Goal: Information Seeking & Learning: Compare options

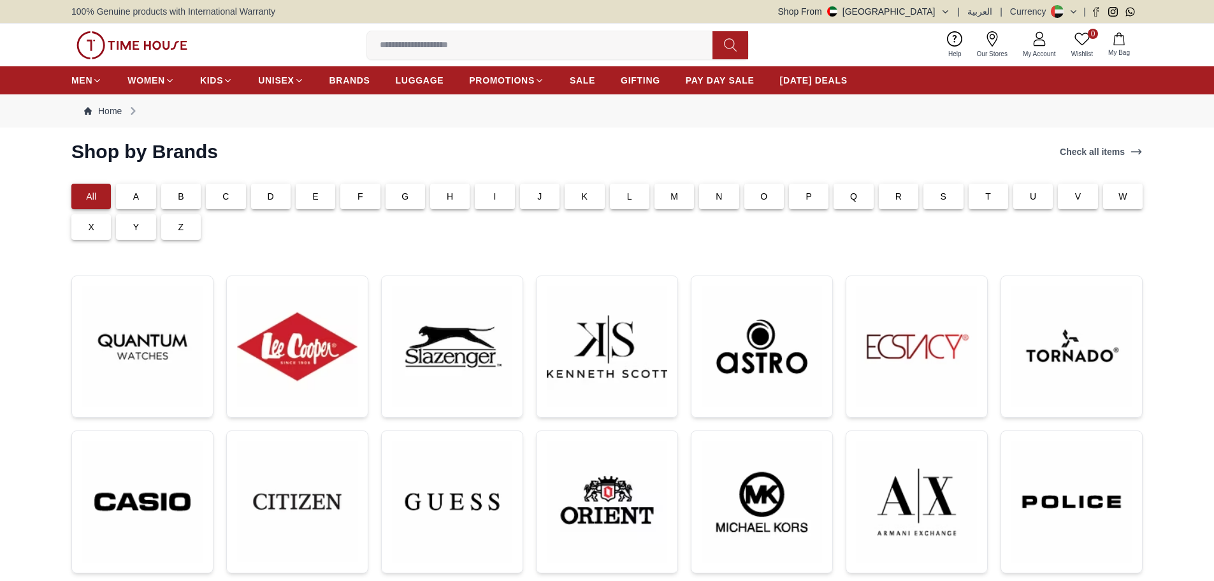
click at [140, 37] on img at bounding box center [131, 45] width 111 height 28
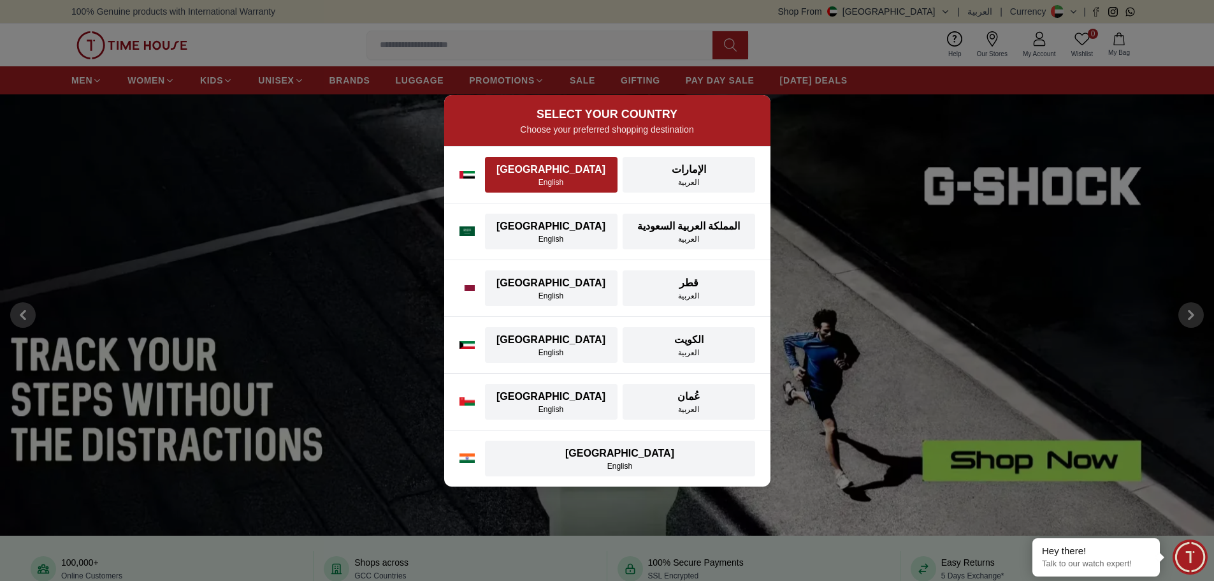
click at [544, 179] on div "English" at bounding box center [551, 182] width 117 height 10
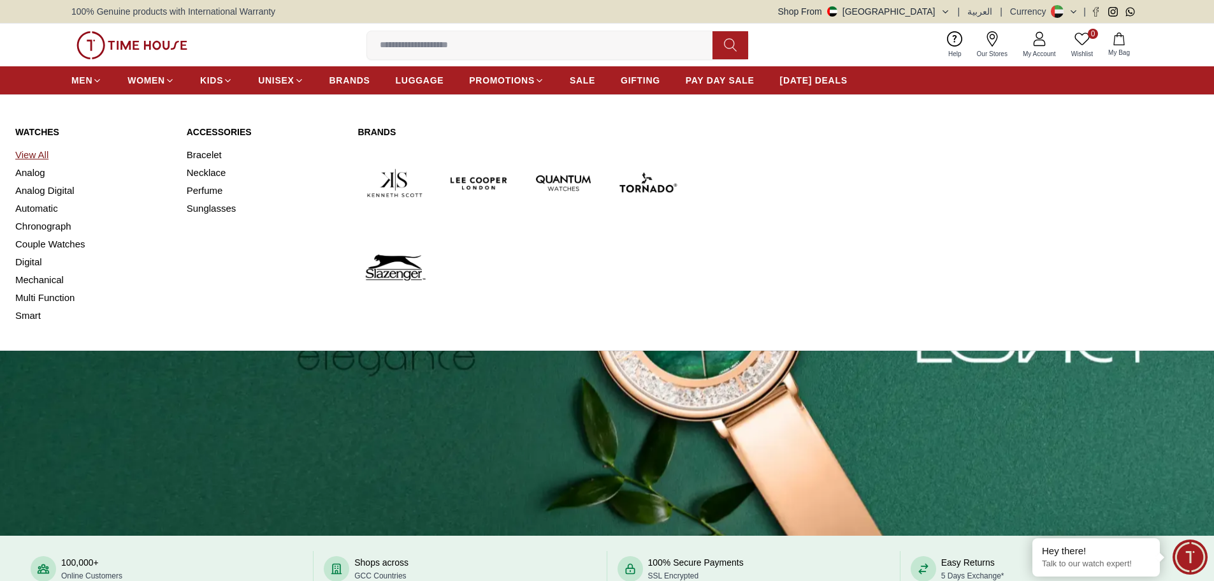
click at [24, 152] on link "View All" at bounding box center [93, 155] width 156 height 18
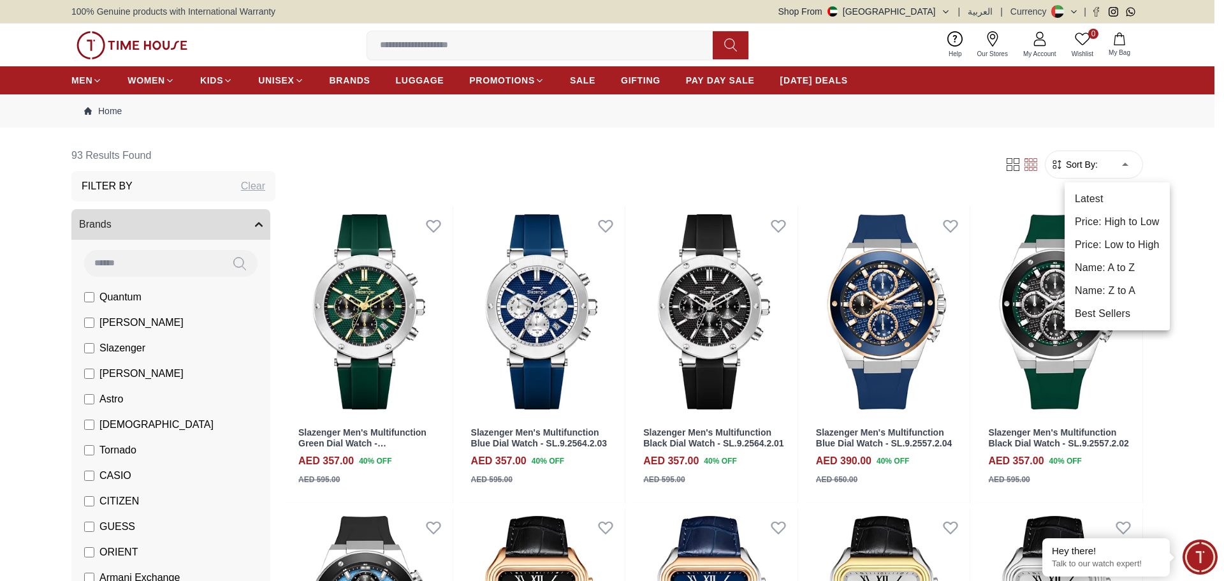
click at [1133, 229] on li "Price: High to Low" at bounding box center [1117, 221] width 105 height 23
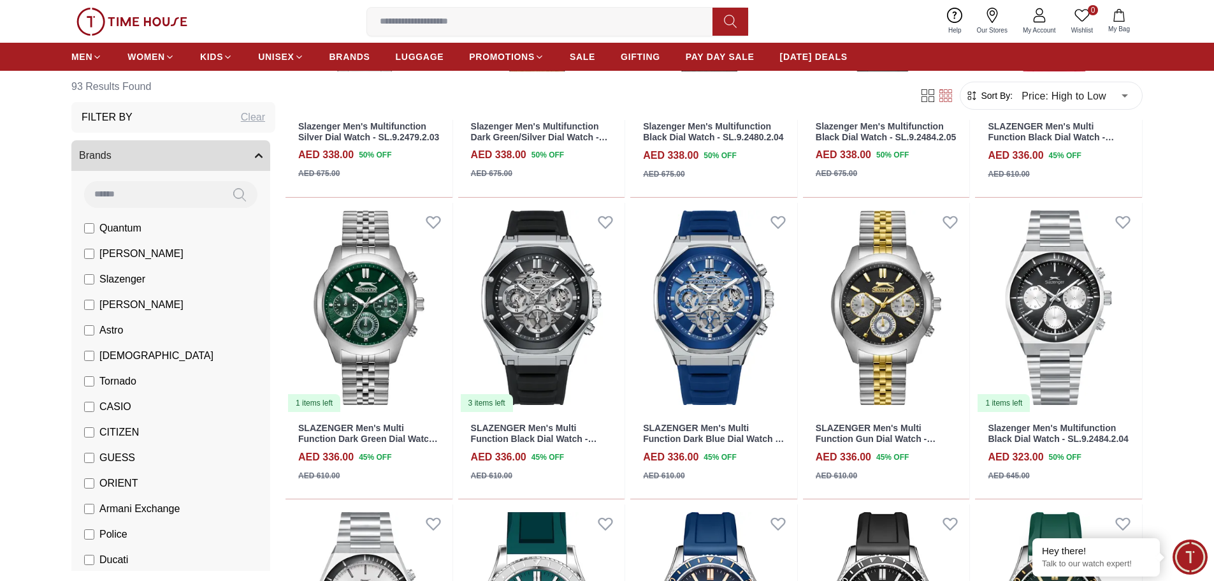
scroll to position [2422, 0]
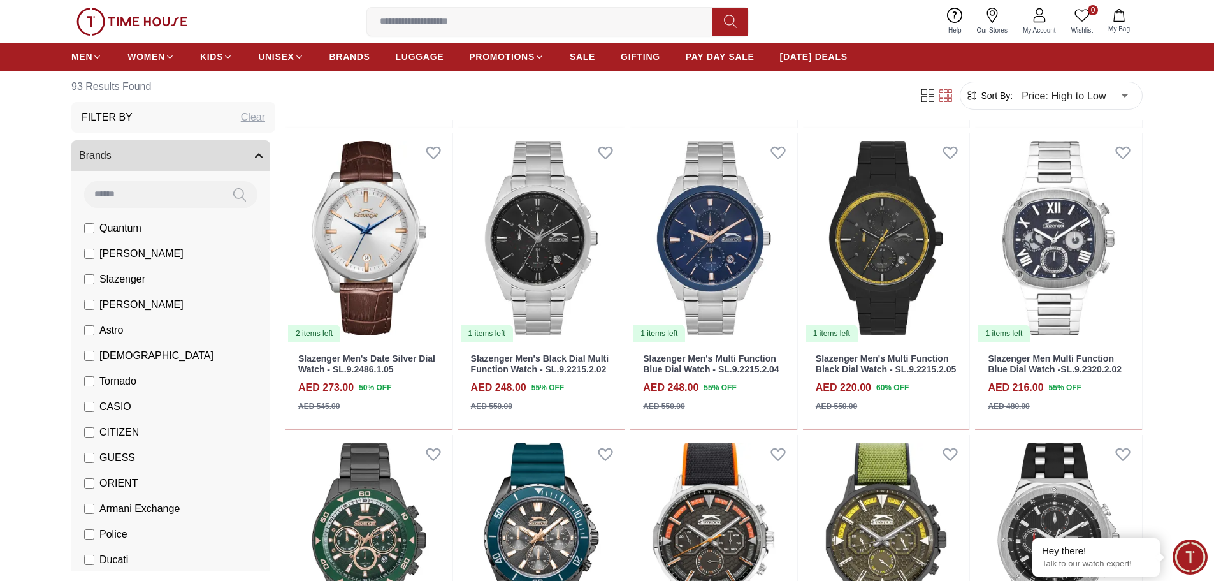
scroll to position [3697, 0]
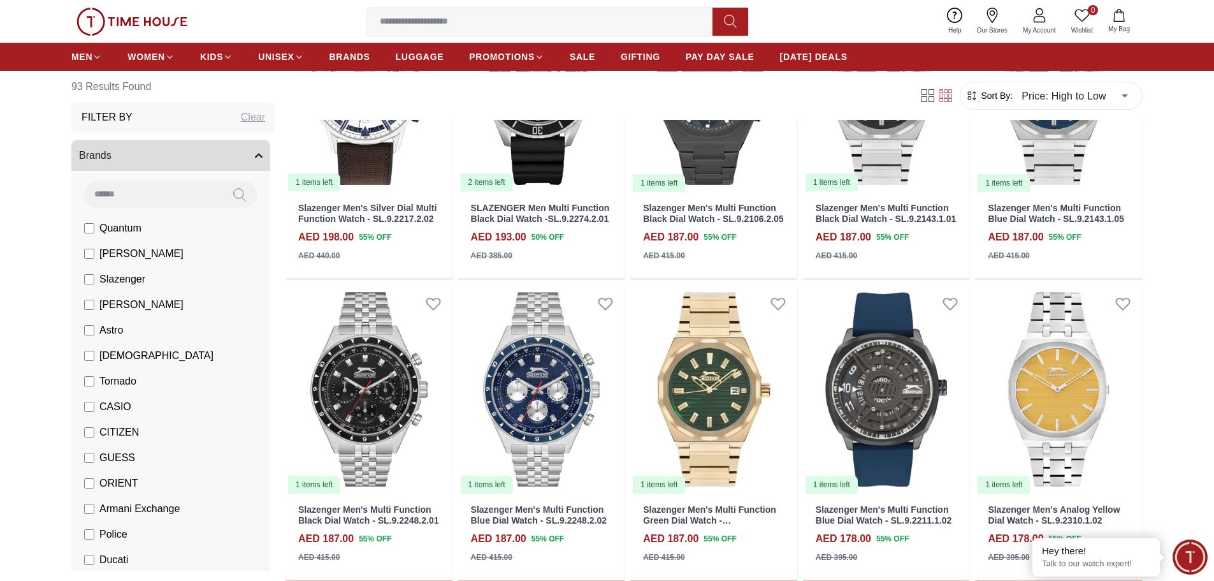
scroll to position [4335, 0]
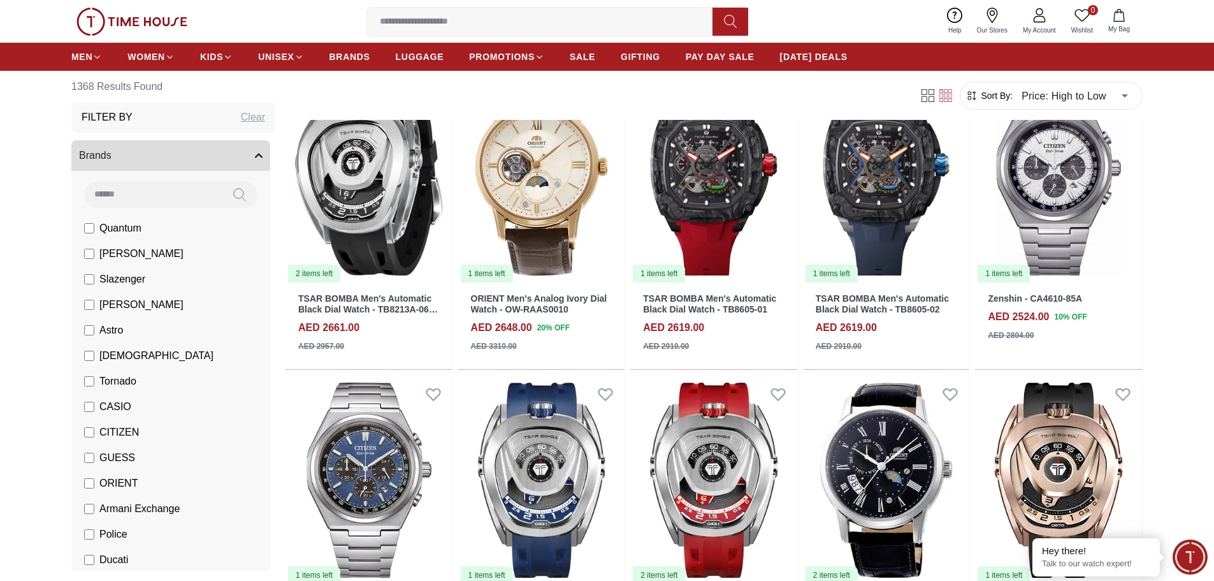
scroll to position [765, 0]
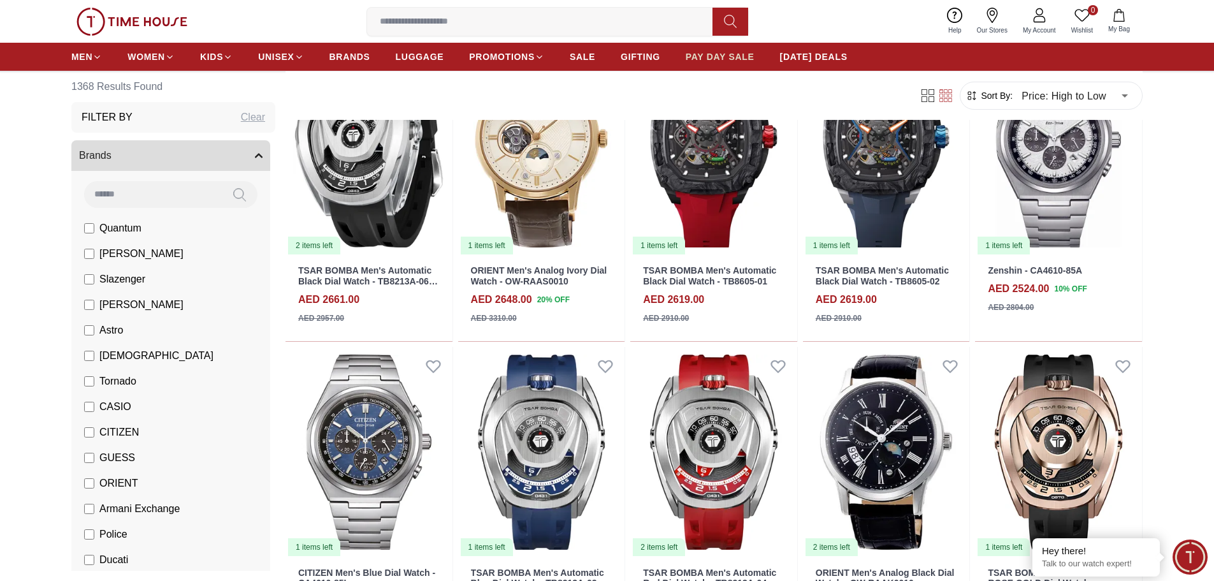
click at [738, 53] on span "PAY DAY SALE" at bounding box center [720, 56] width 69 height 13
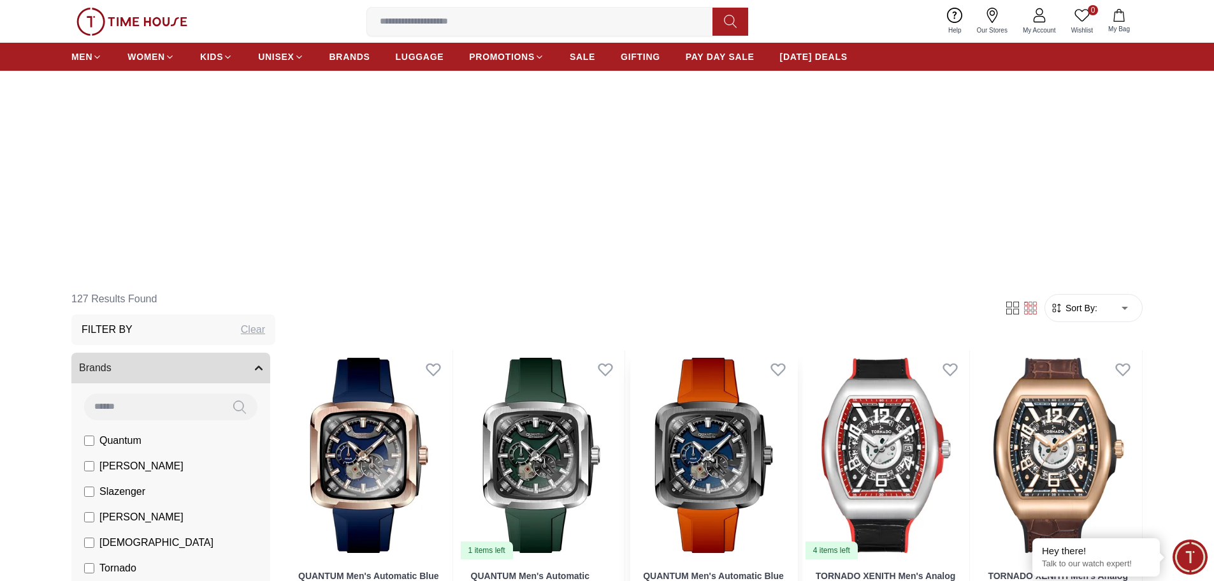
scroll to position [446, 0]
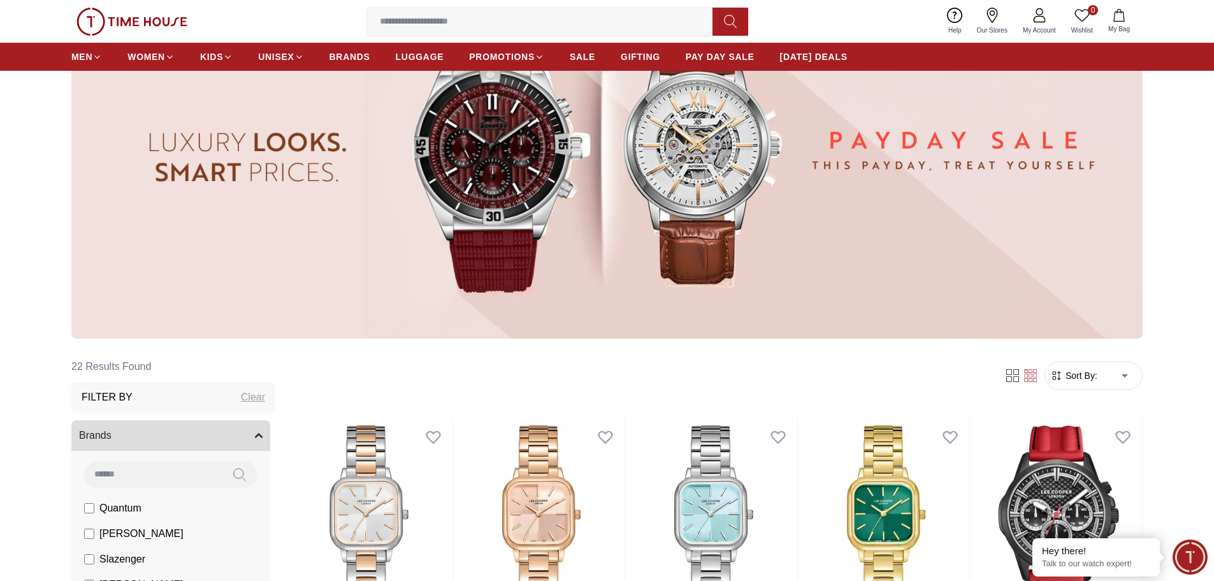
scroll to position [319, 0]
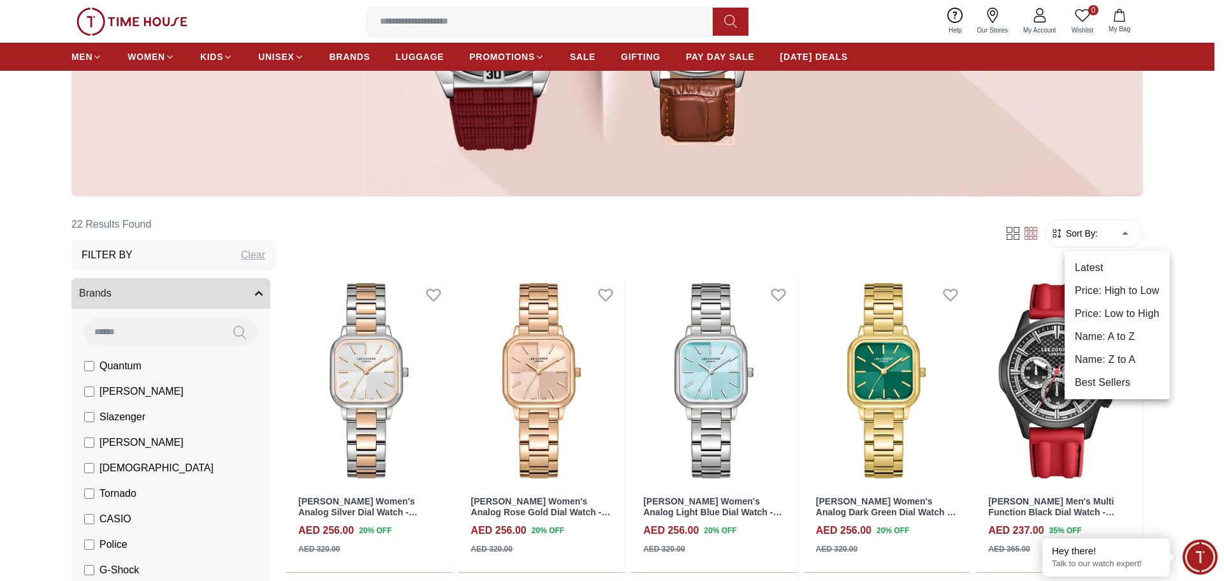
click at [1119, 294] on li "Price: High to Low" at bounding box center [1117, 290] width 105 height 23
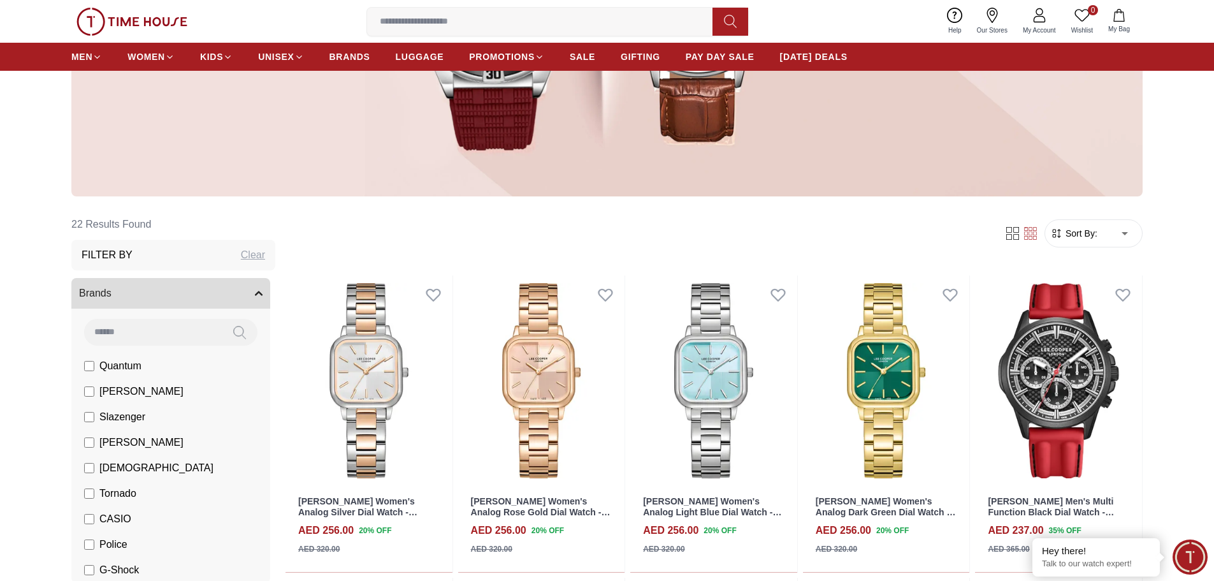
type input "*"
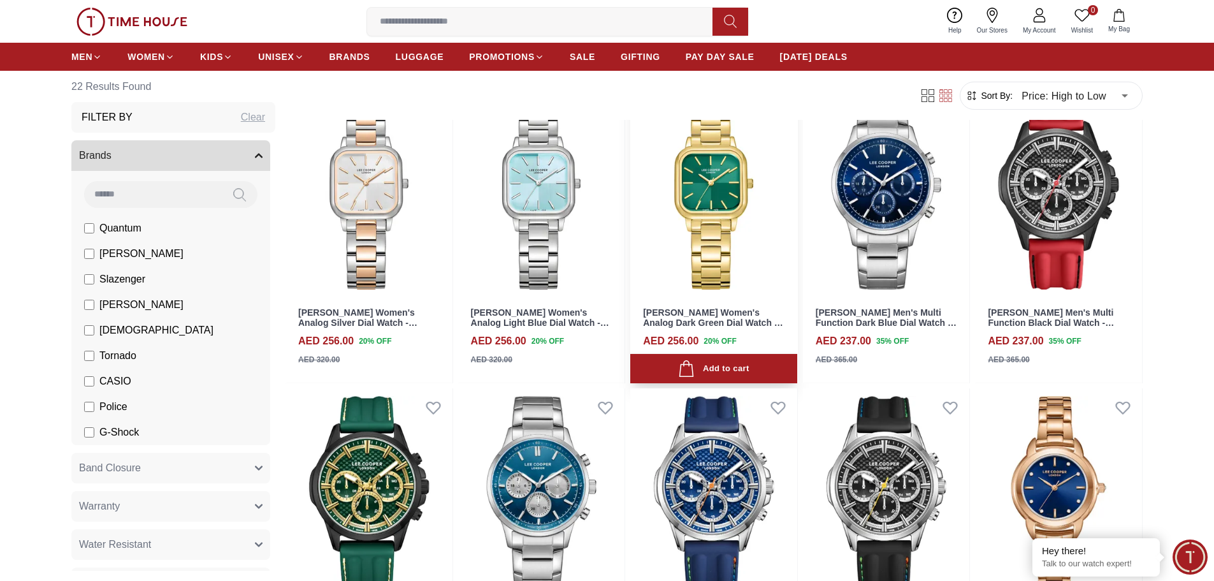
scroll to position [1275, 0]
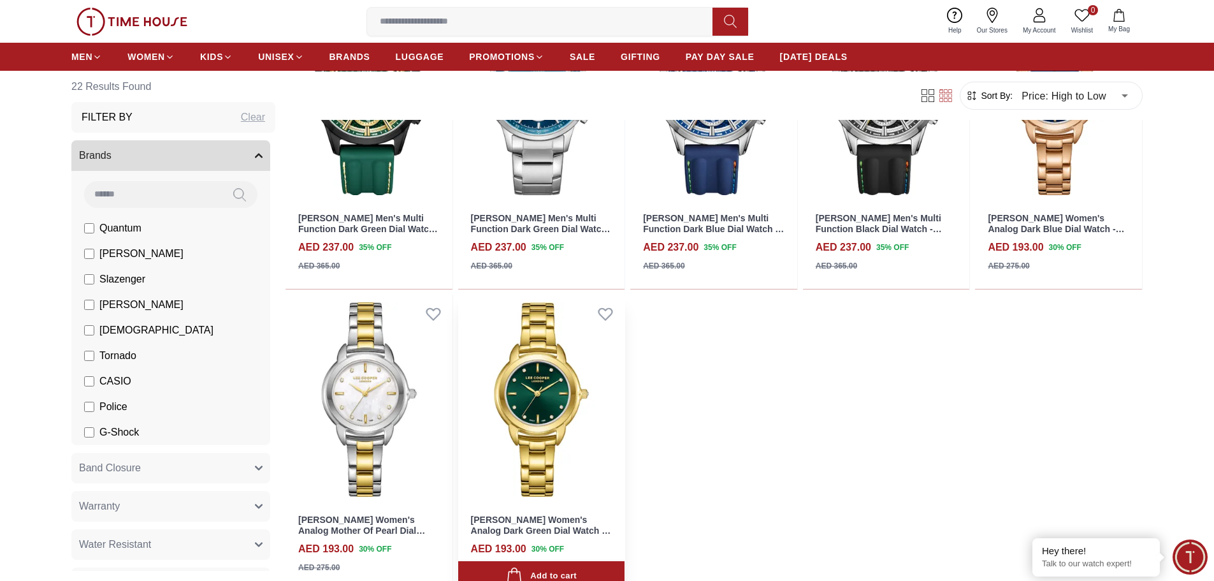
scroll to position [1530, 0]
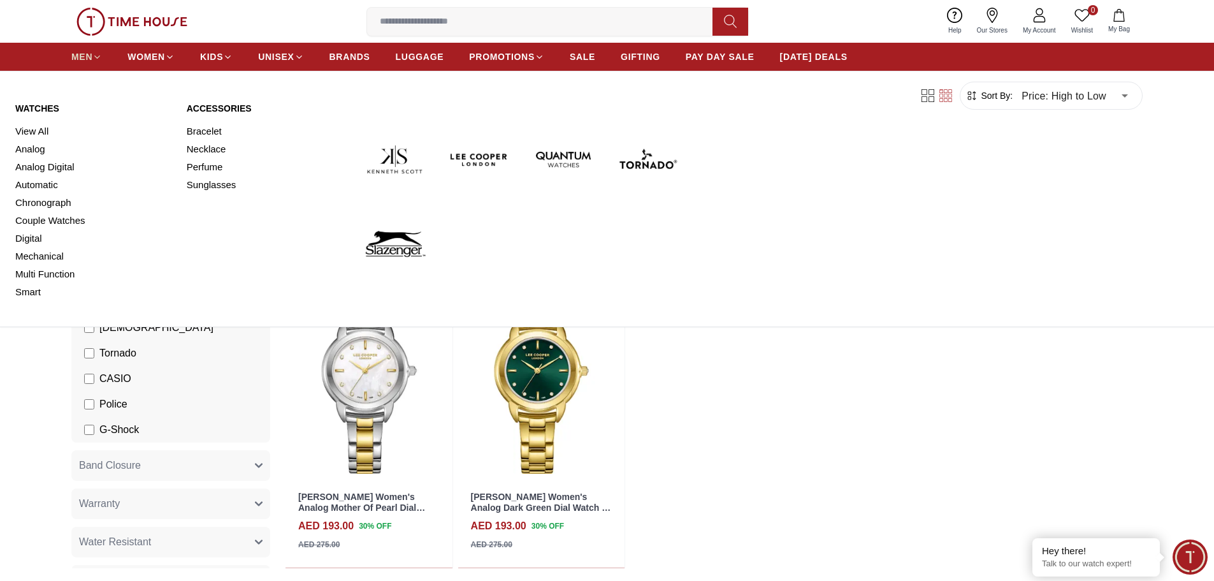
click at [93, 57] on icon at bounding box center [97, 57] width 10 height 10
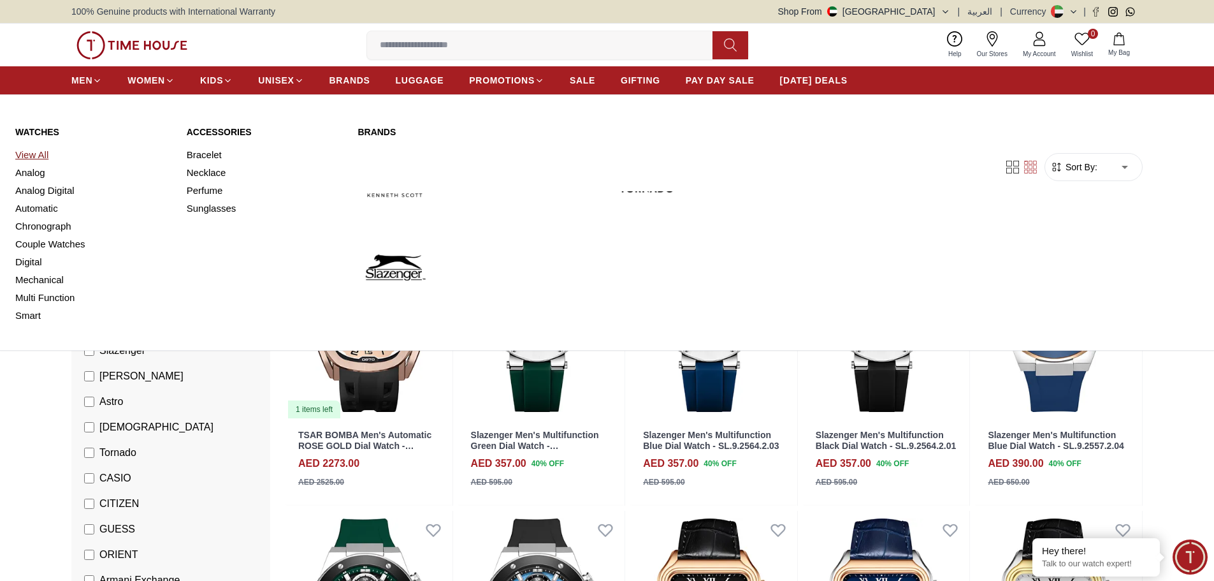
click at [31, 152] on link "View All" at bounding box center [93, 155] width 156 height 18
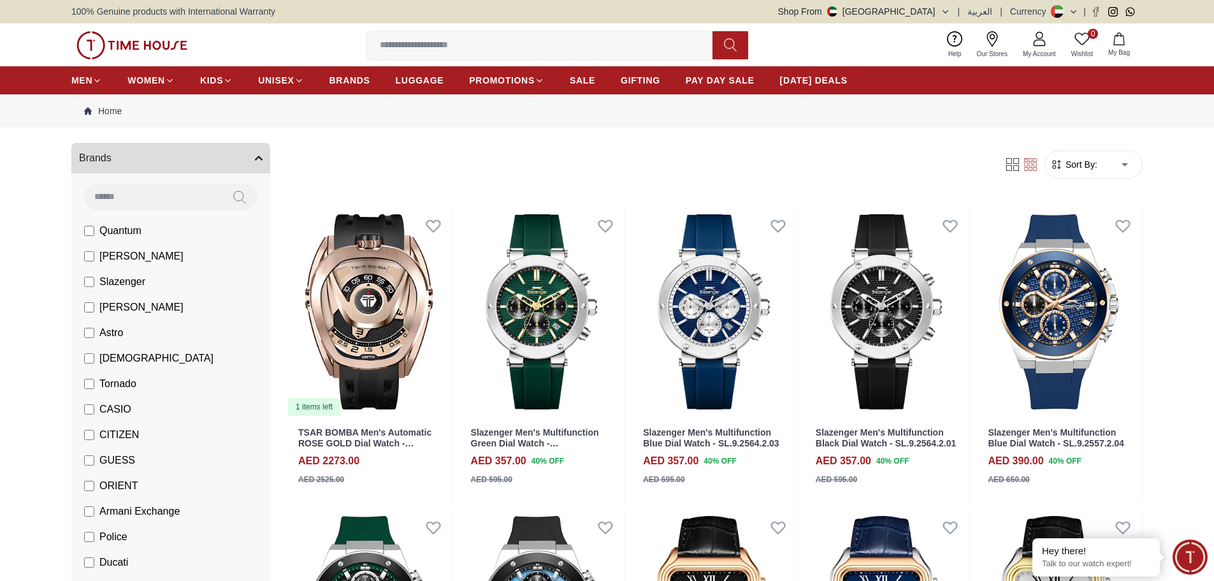
scroll to position [127, 0]
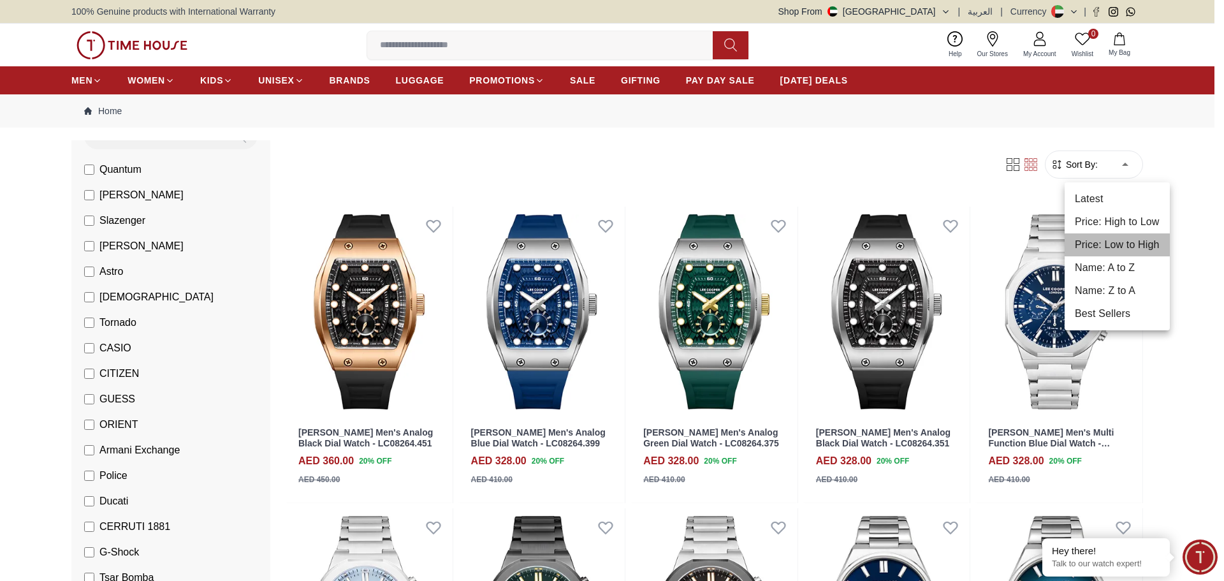
click at [1121, 239] on li "Price: Low to High" at bounding box center [1117, 244] width 105 height 23
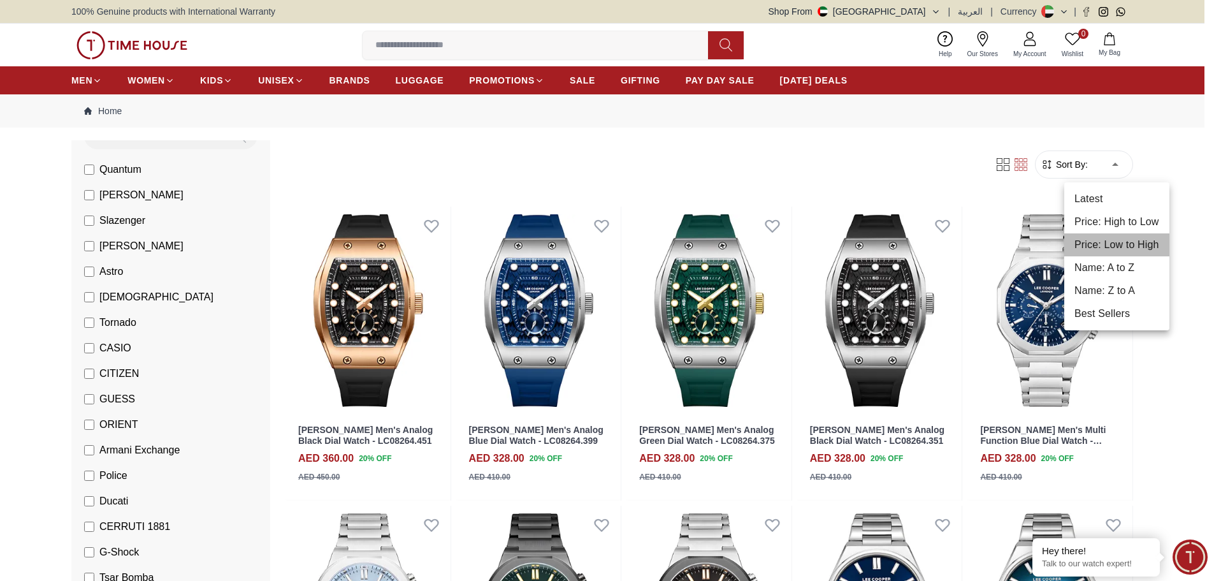
type input "*"
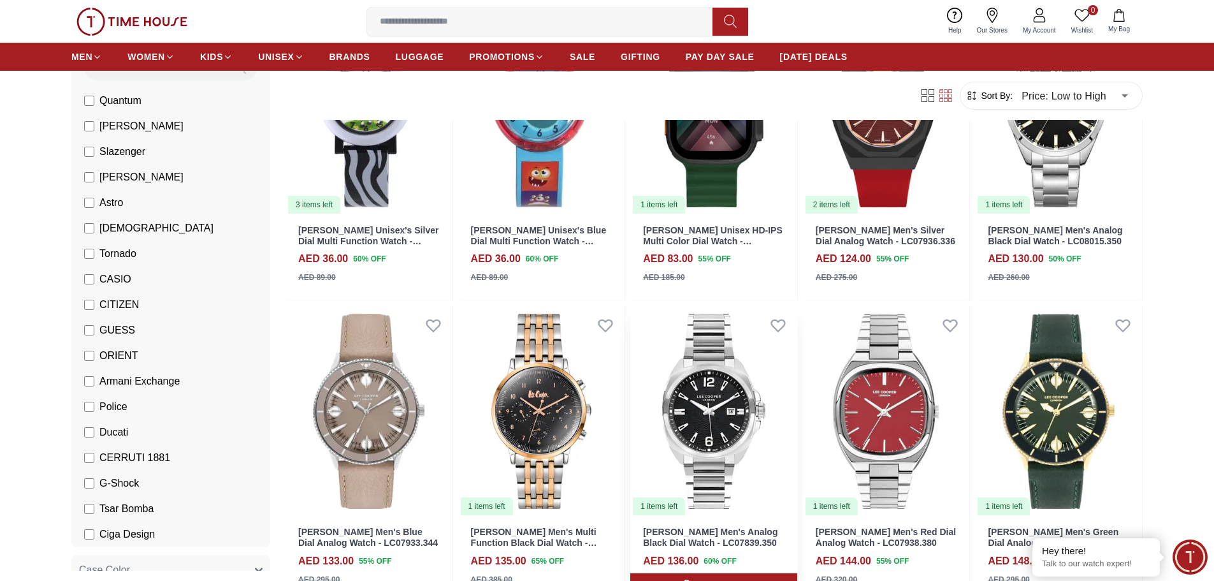
scroll to position [446, 0]
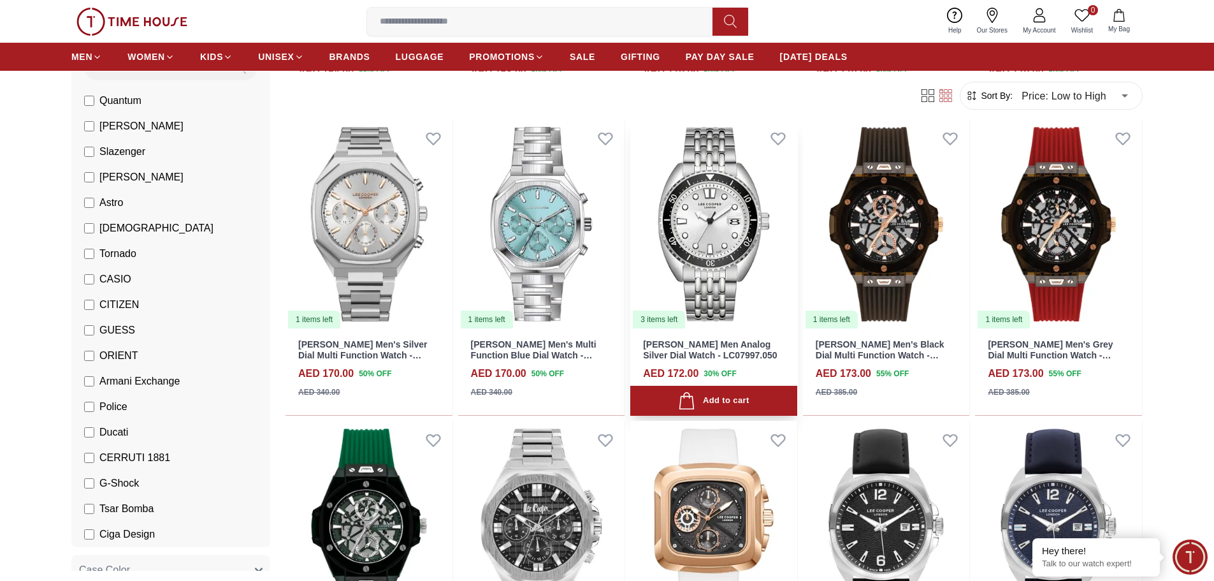
scroll to position [1721, 0]
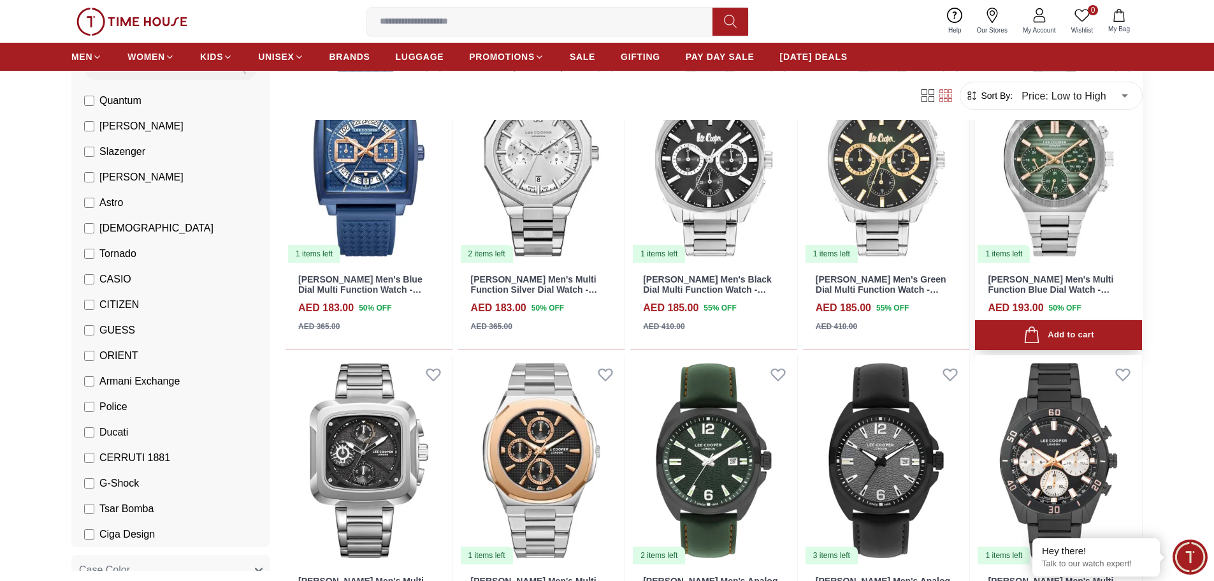
scroll to position [2805, 0]
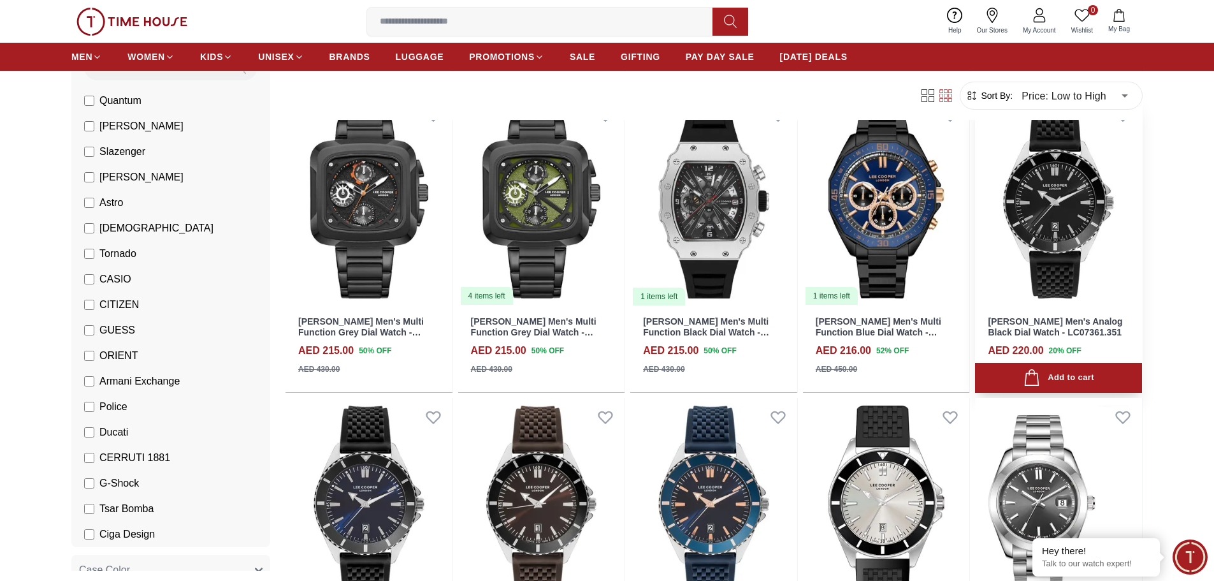
scroll to position [4399, 0]
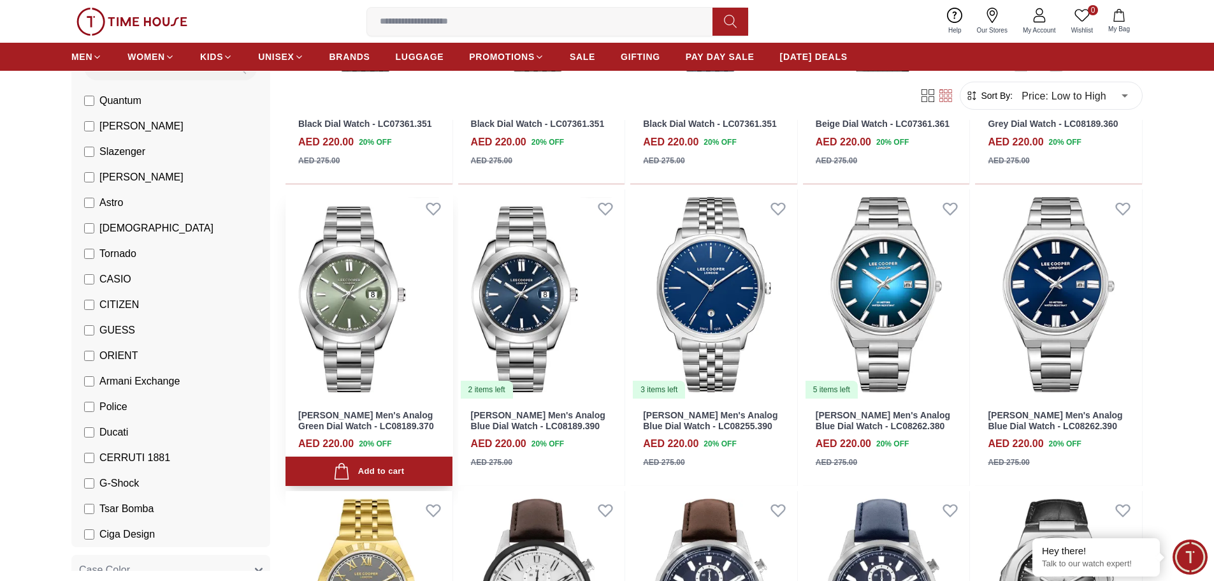
scroll to position [5036, 0]
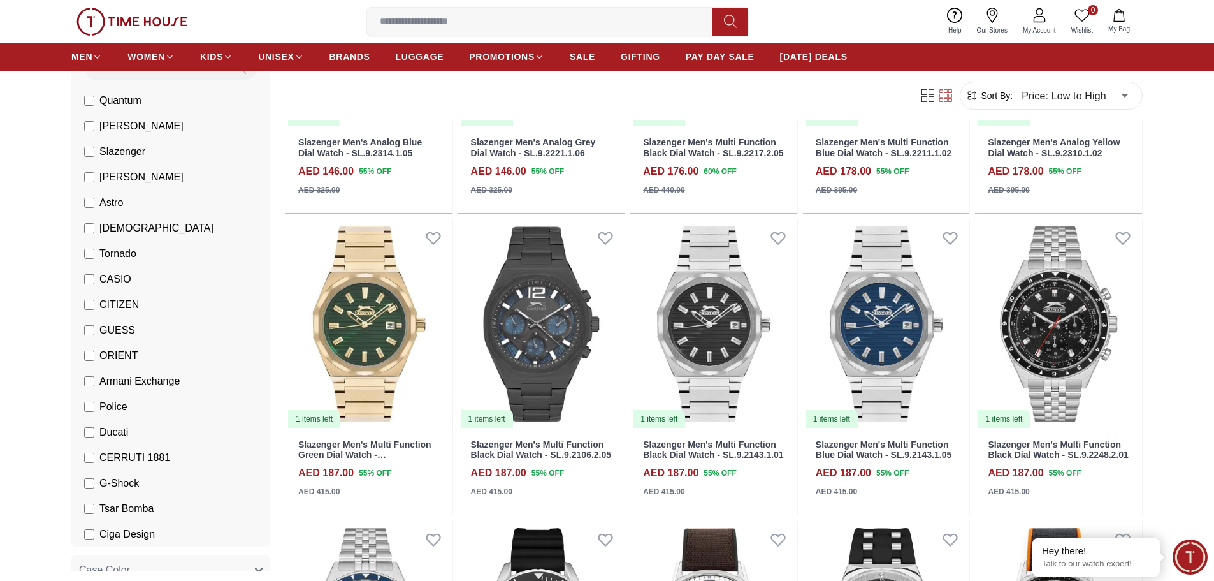
scroll to position [892, 0]
click at [731, 339] on img at bounding box center [713, 324] width 167 height 210
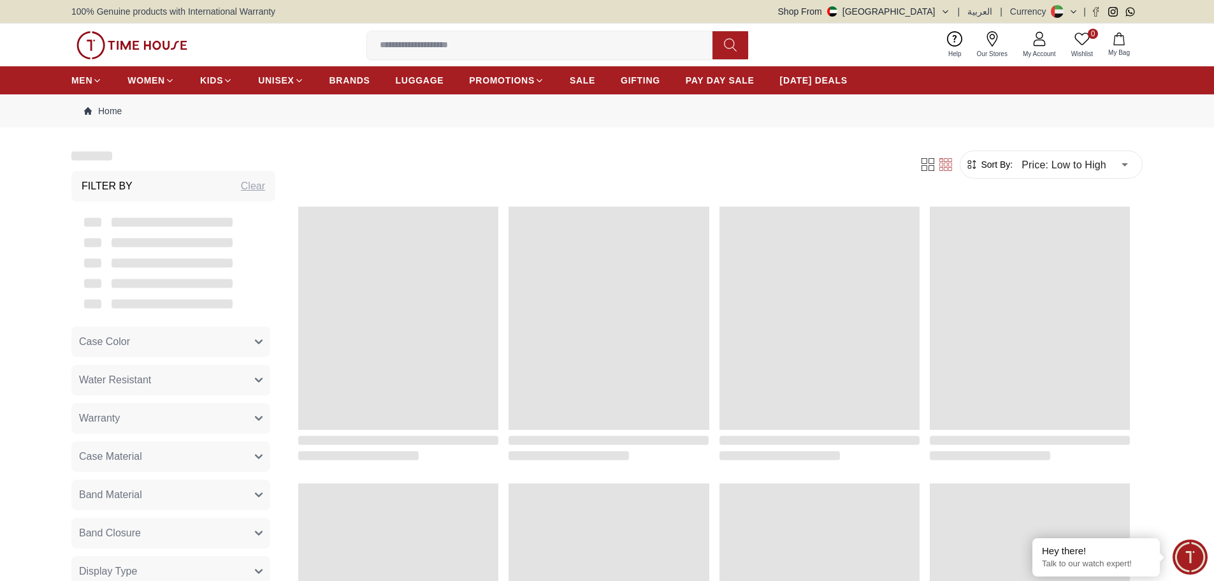
scroll to position [892, 0]
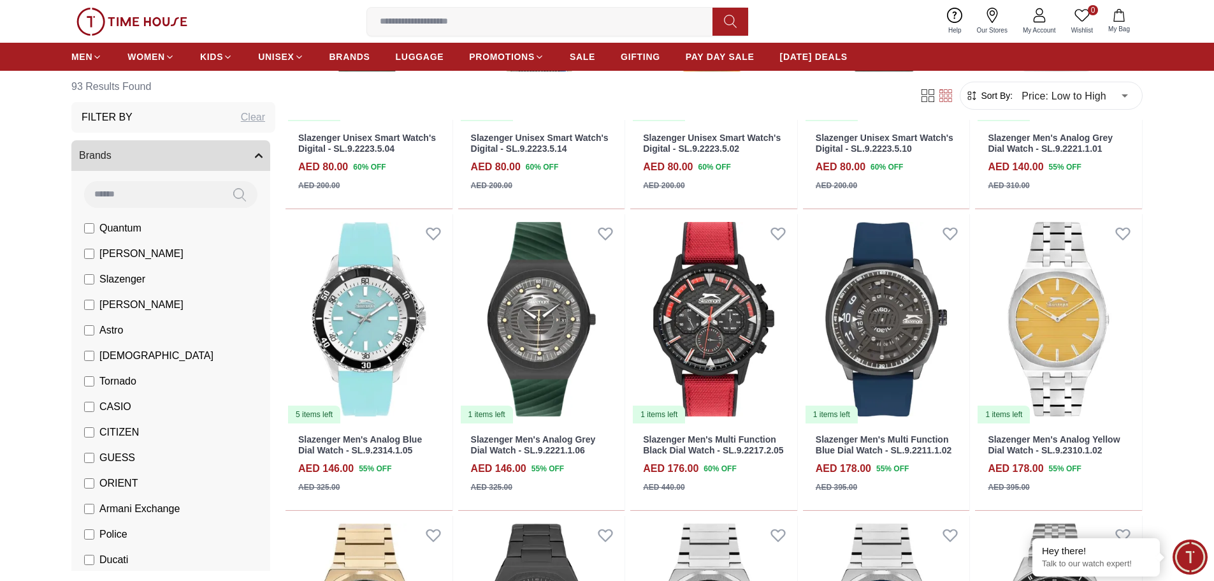
scroll to position [574, 0]
